Goal: Register for event/course

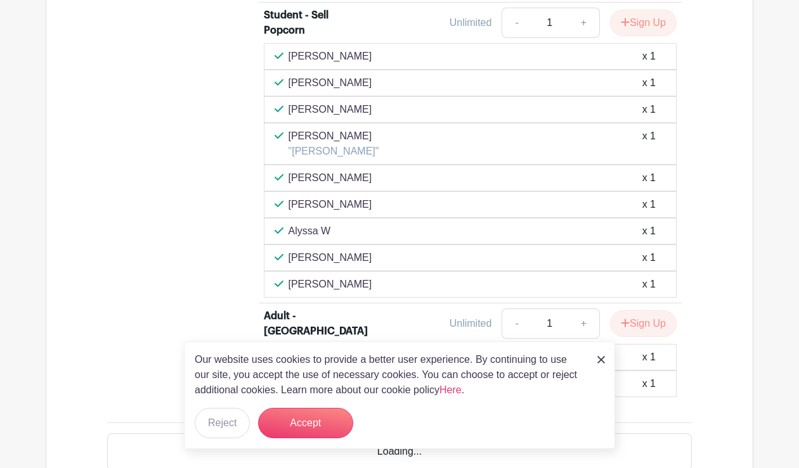
scroll to position [981, 0]
click at [319, 419] on button "Accept" at bounding box center [305, 423] width 95 height 30
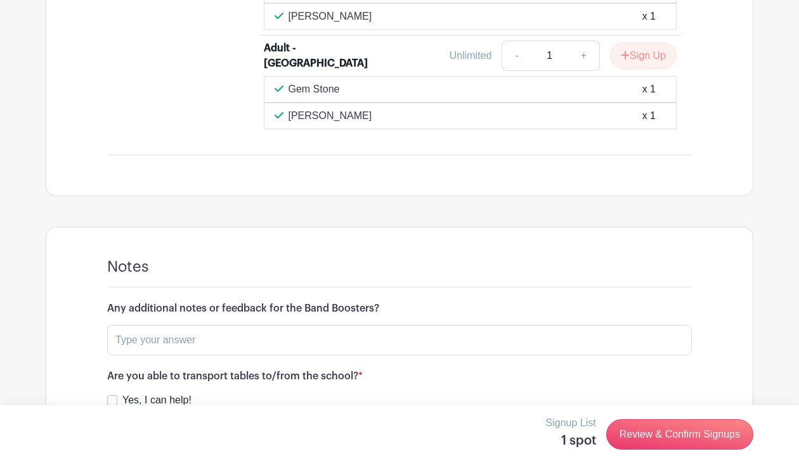
scroll to position [1251, 0]
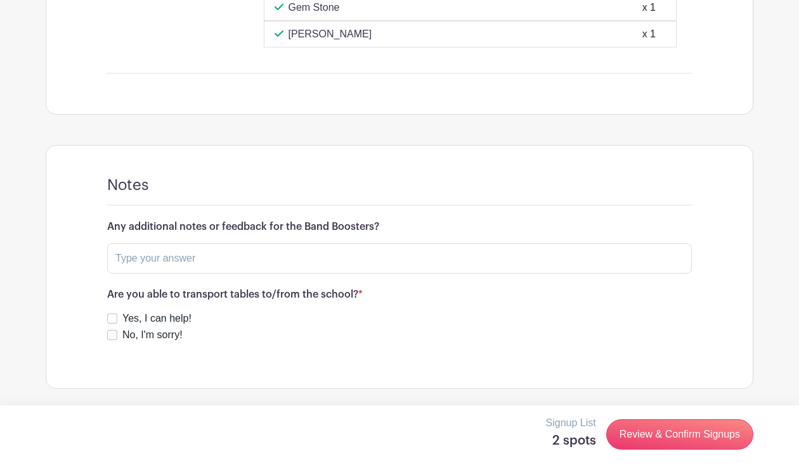
scroll to position [1660, 0]
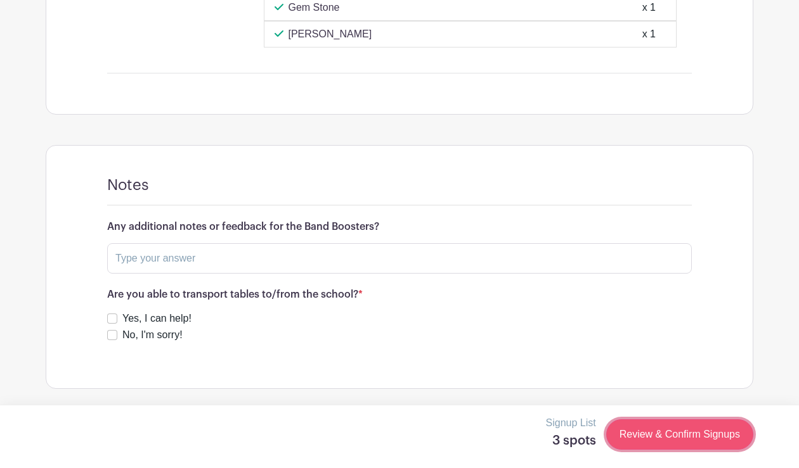
click at [629, 442] on link "Review & Confirm Signups" at bounding box center [679, 435] width 147 height 30
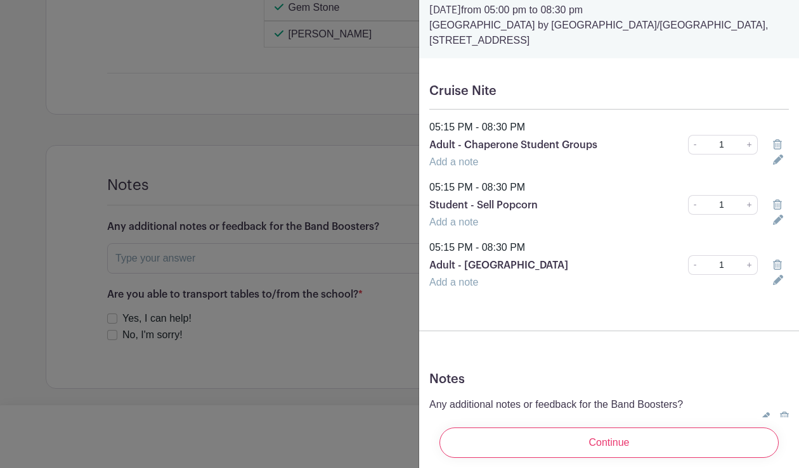
scroll to position [53, 0]
click at [483, 229] on div "Add a note" at bounding box center [592, 221] width 343 height 15
click at [478, 226] on link "Add a note" at bounding box center [453, 220] width 49 height 11
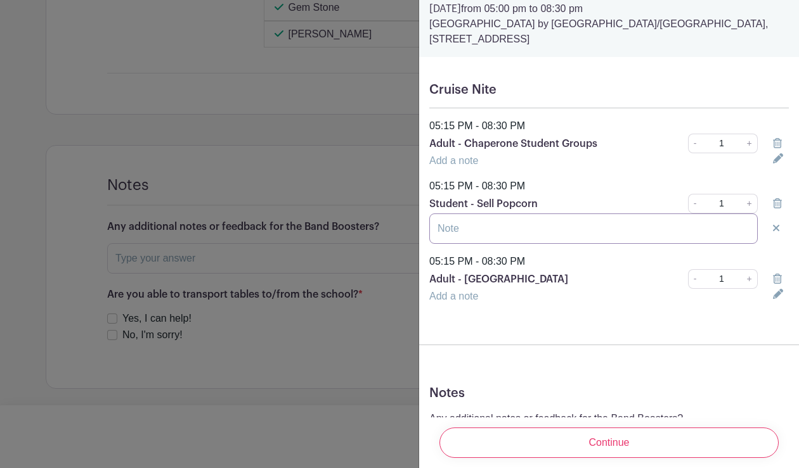
click at [482, 244] on input "text" at bounding box center [593, 229] width 328 height 30
type input "[PERSON_NAME] (student: [PERSON_NAME])"
click at [504, 169] on div "Add a note" at bounding box center [592, 160] width 343 height 15
click at [478, 166] on link "Add a note" at bounding box center [453, 160] width 49 height 11
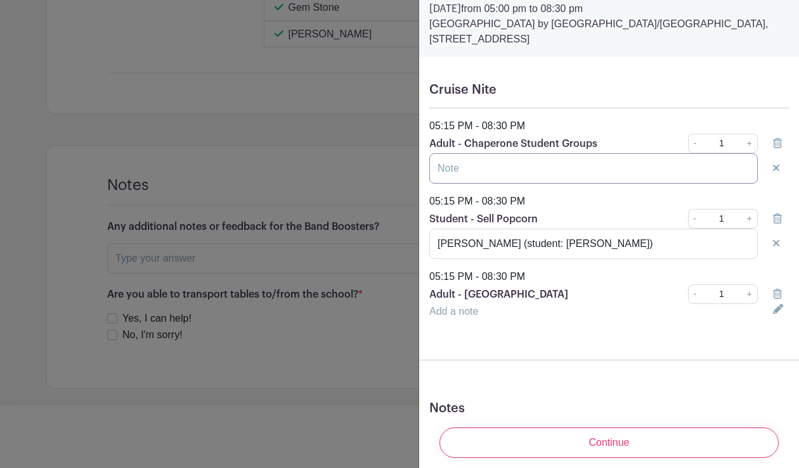
click at [482, 184] on input "text" at bounding box center [593, 168] width 328 height 30
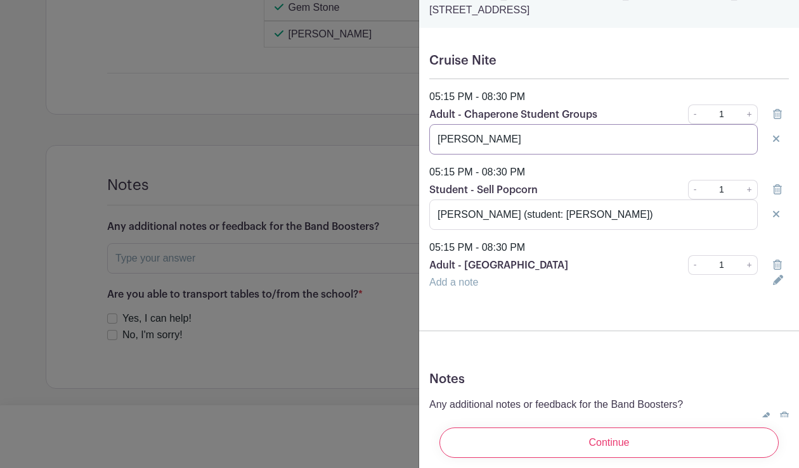
scroll to position [126, 0]
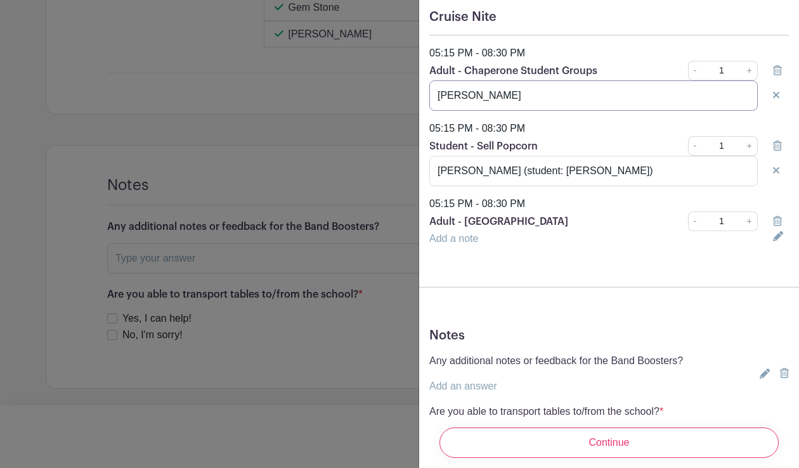
type input "[PERSON_NAME]"
click at [478, 244] on link "Add a note" at bounding box center [453, 238] width 49 height 11
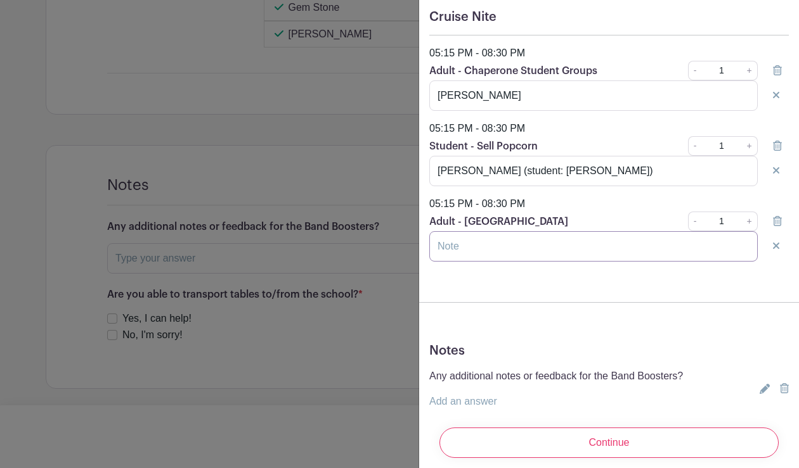
click at [478, 262] on input "text" at bounding box center [593, 246] width 328 height 30
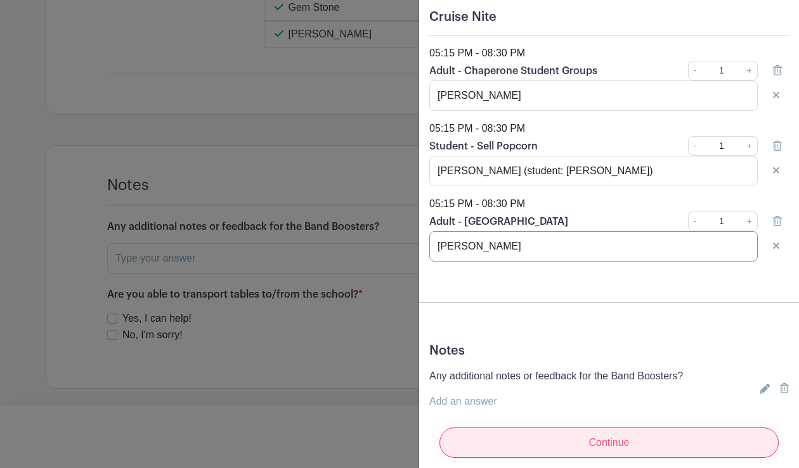
type input "[PERSON_NAME]"
click at [565, 444] on input "Continue" at bounding box center [608, 443] width 339 height 30
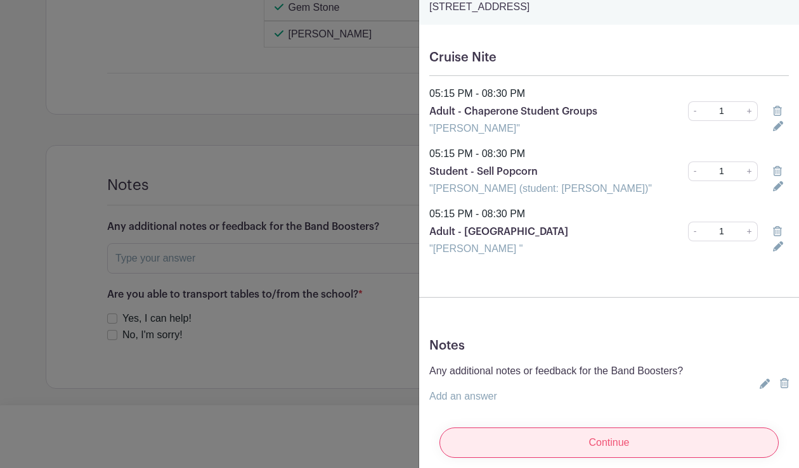
click at [575, 436] on input "Continue" at bounding box center [608, 443] width 339 height 30
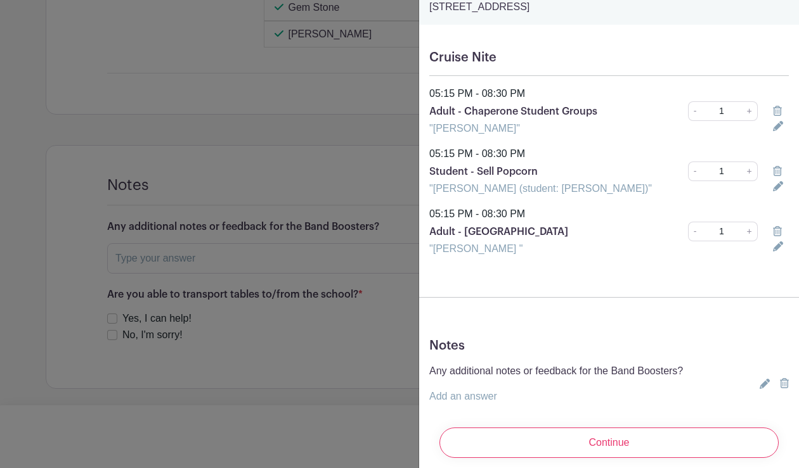
scroll to position [0, 0]
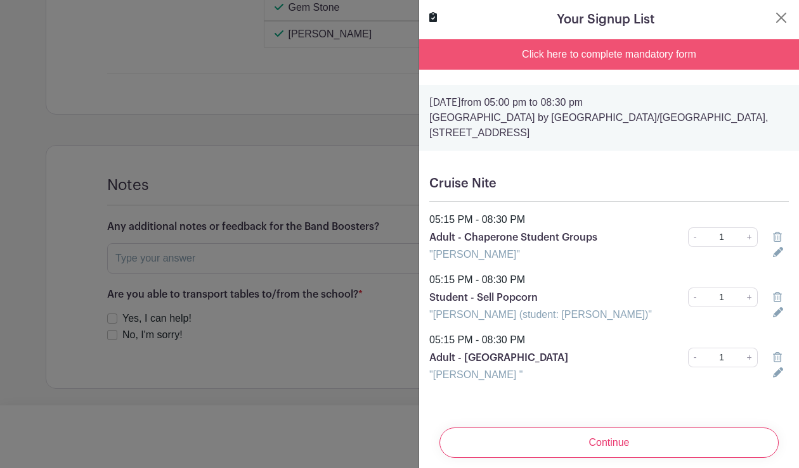
click at [574, 63] on div "Click here to complete mandatory form" at bounding box center [609, 54] width 380 height 30
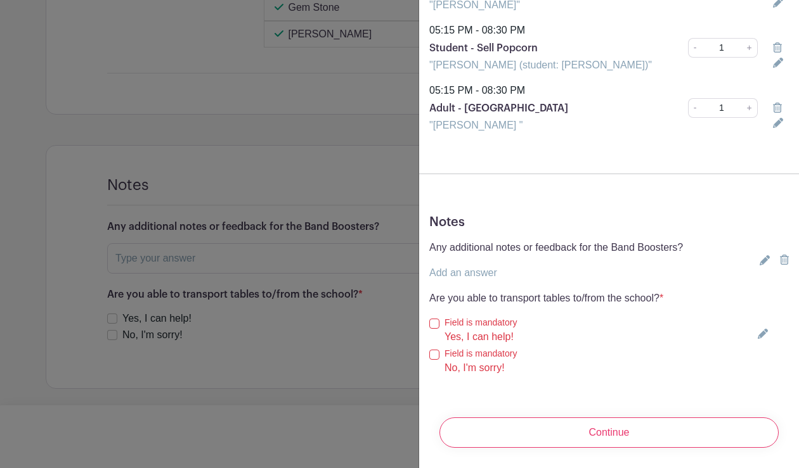
scroll to position [453, 0]
click at [439, 350] on input "No, I'm sorry!" at bounding box center [434, 355] width 10 height 10
checkbox input "true"
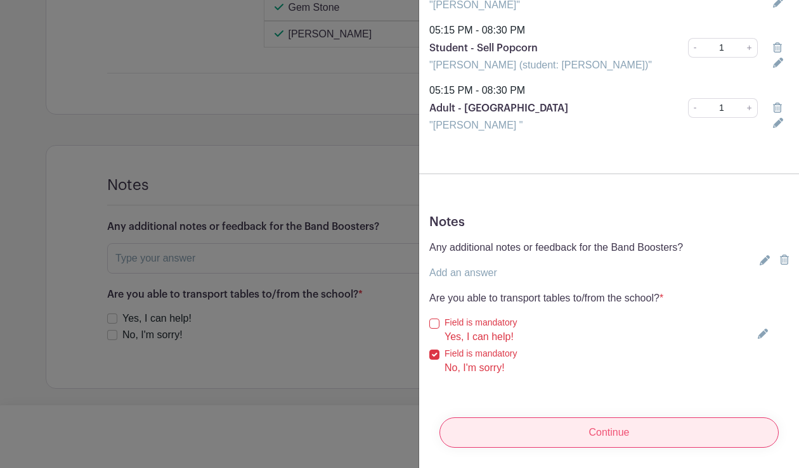
click at [523, 424] on input "Continue" at bounding box center [608, 433] width 339 height 30
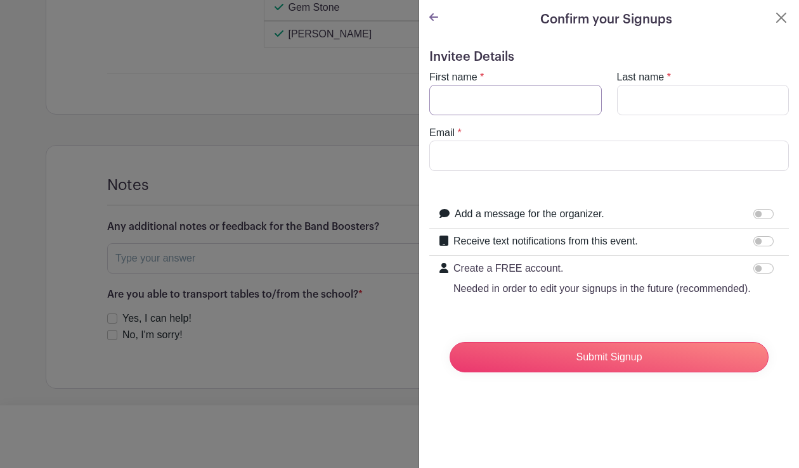
click at [516, 85] on input "First name" at bounding box center [515, 100] width 172 height 30
type input "[PERSON_NAME]"
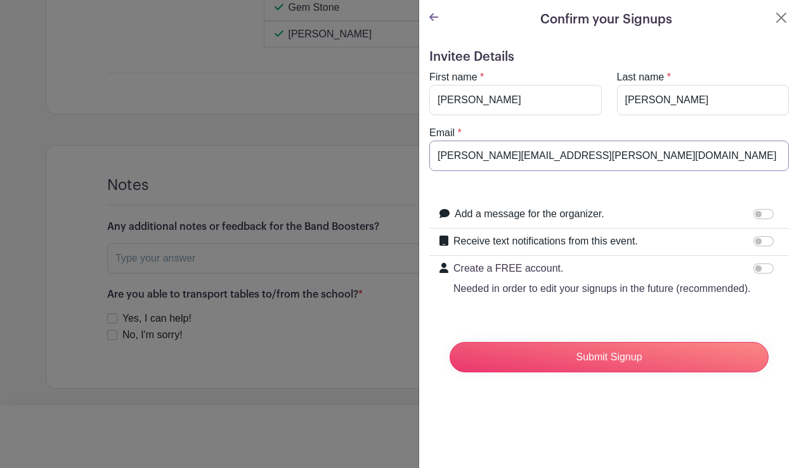
scroll to position [33, 0]
type input "[PERSON_NAME][EMAIL_ADDRESS][PERSON_NAME][DOMAIN_NAME]"
click at [755, 274] on input "Create a FREE account. Needed in order to edit your signups in the future (reco…" at bounding box center [763, 269] width 20 height 10
checkbox input "true"
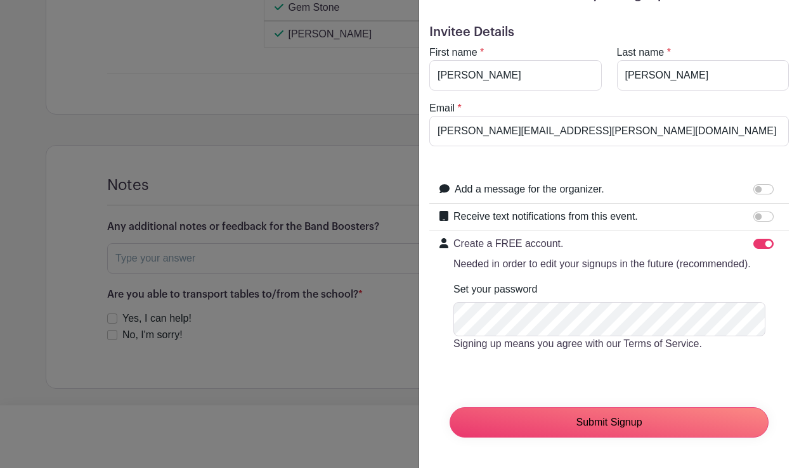
scroll to position [165, 0]
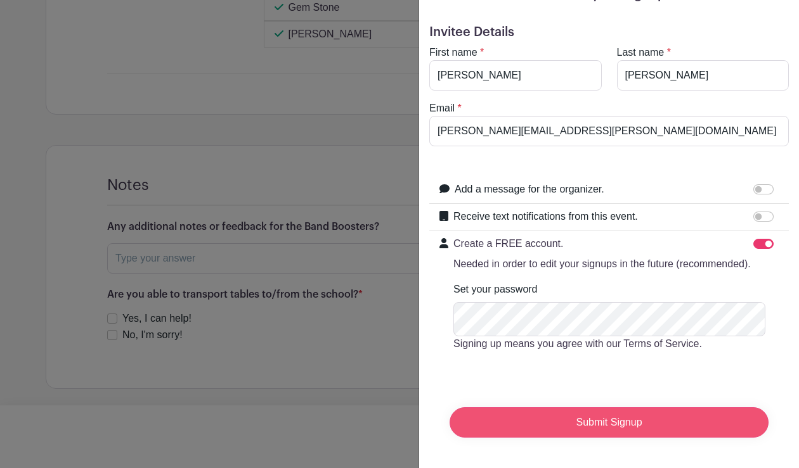
click at [592, 411] on input "Submit Signup" at bounding box center [608, 422] width 319 height 30
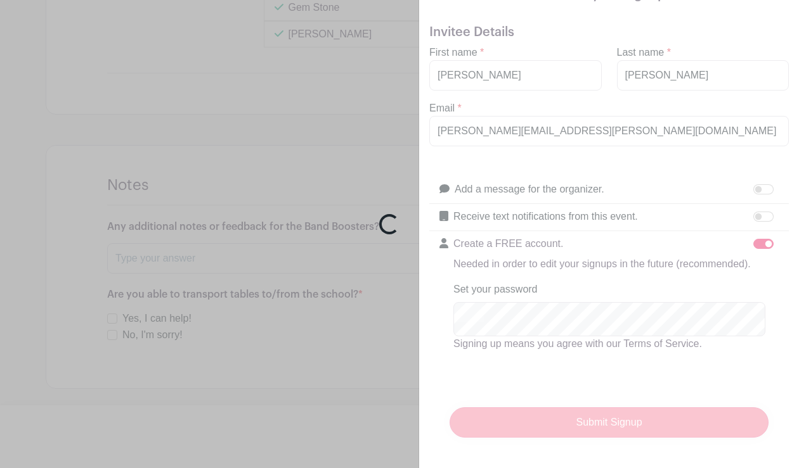
scroll to position [2011, 0]
